Goal: Task Accomplishment & Management: Manage account settings

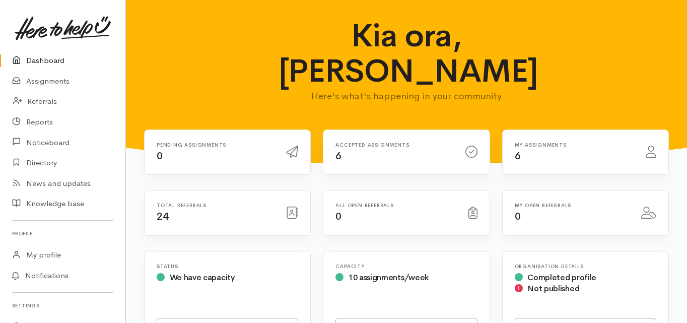
scroll to position [282, 0]
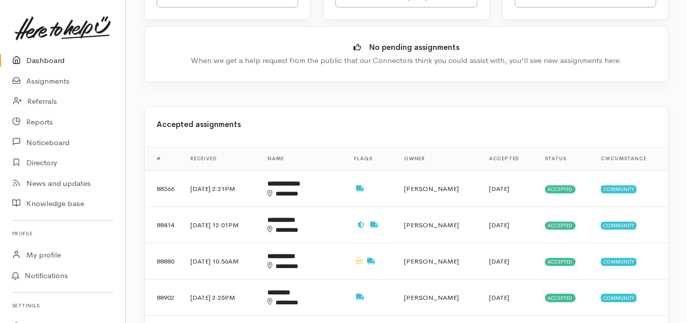
scroll to position [403, 0]
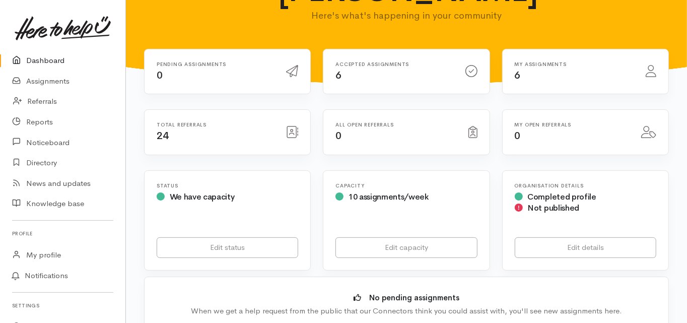
scroll to position [0, 0]
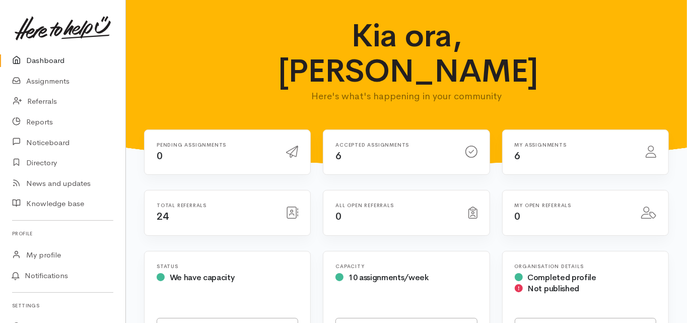
click at [52, 62] on link "Dashboard" at bounding box center [62, 60] width 125 height 21
click at [48, 59] on link "Dashboard" at bounding box center [62, 60] width 125 height 21
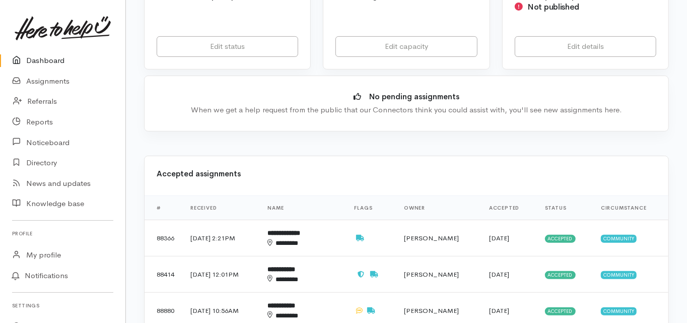
scroll to position [282, 0]
click at [300, 229] on b "**********" at bounding box center [284, 232] width 33 height 7
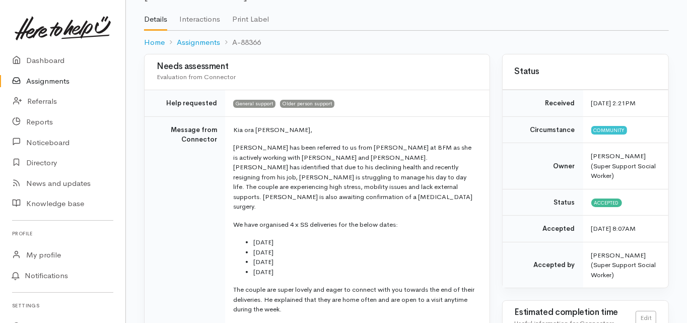
scroll to position [81, 0]
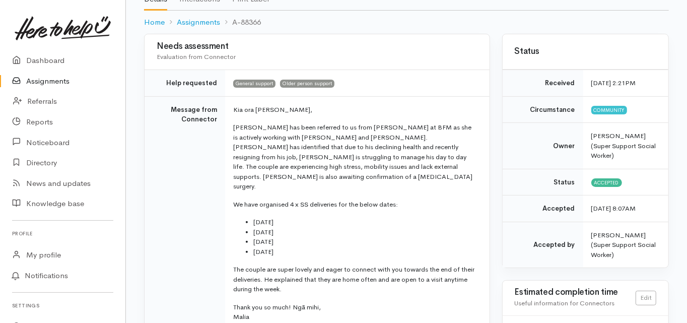
click at [197, 259] on td "Message from Connector" at bounding box center [185, 217] width 81 height 242
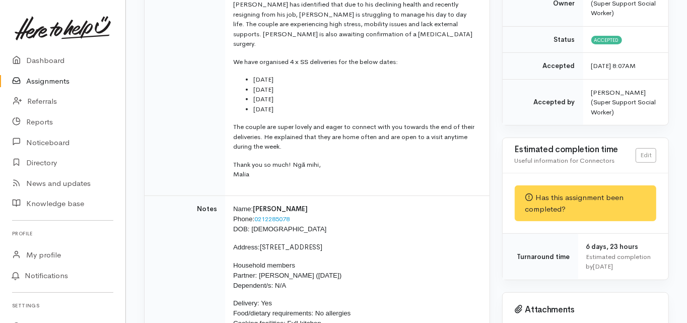
scroll to position [242, 0]
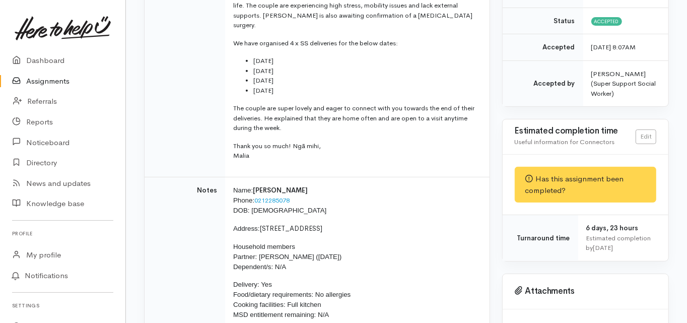
click at [154, 195] on td "Notes" at bounding box center [185, 257] width 81 height 160
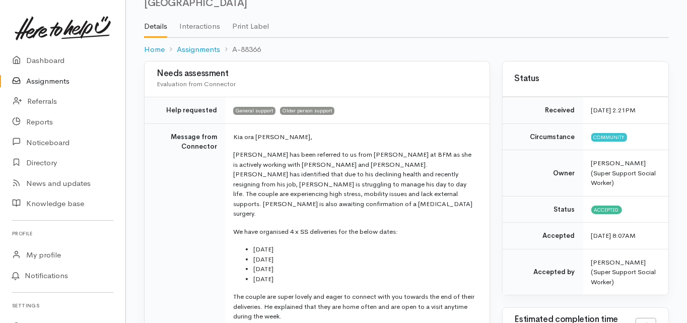
scroll to position [0, 0]
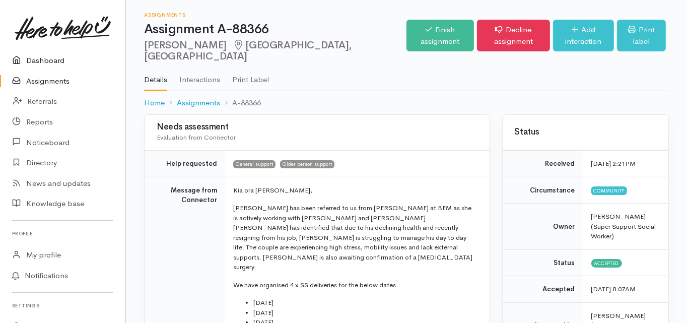
click at [51, 61] on link "Dashboard" at bounding box center [62, 60] width 125 height 21
